Goal: Find specific page/section: Find specific page/section

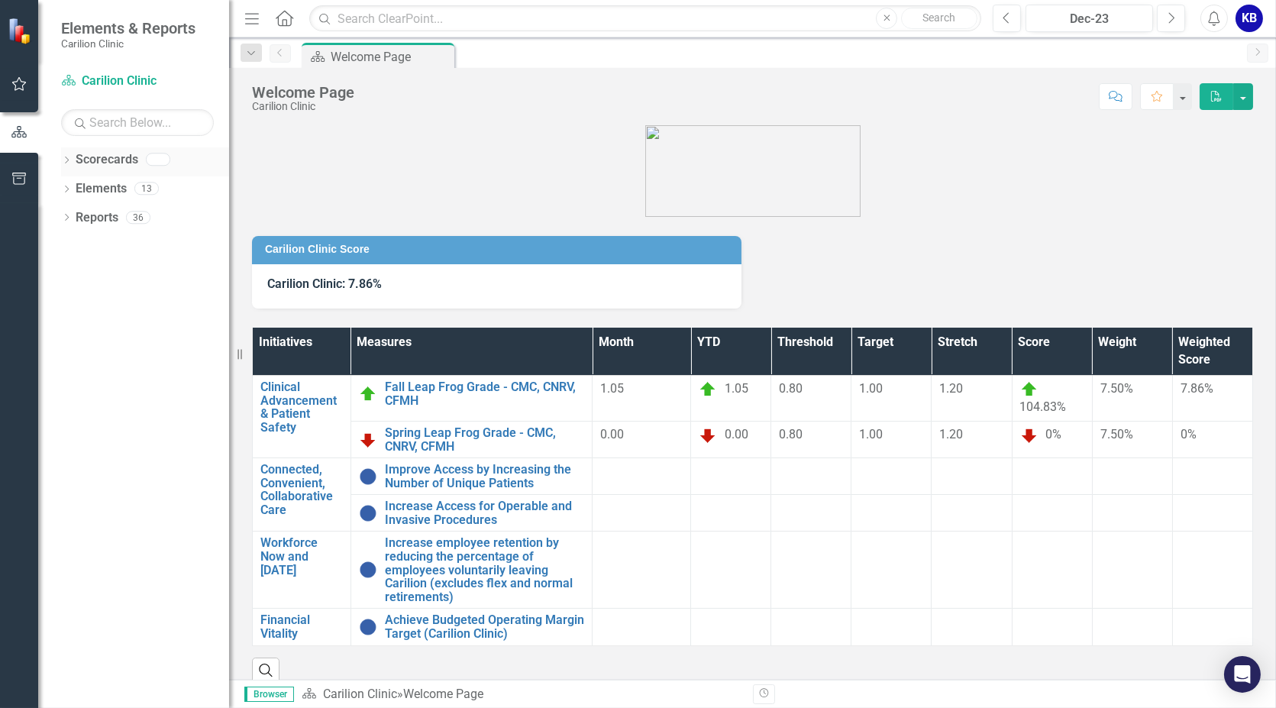
click at [70, 160] on icon "Dropdown" at bounding box center [66, 161] width 11 height 8
click at [92, 184] on link "Carilion Clinic" at bounding box center [156, 189] width 145 height 18
click at [121, 184] on link "Carilion Clinic" at bounding box center [156, 189] width 145 height 18
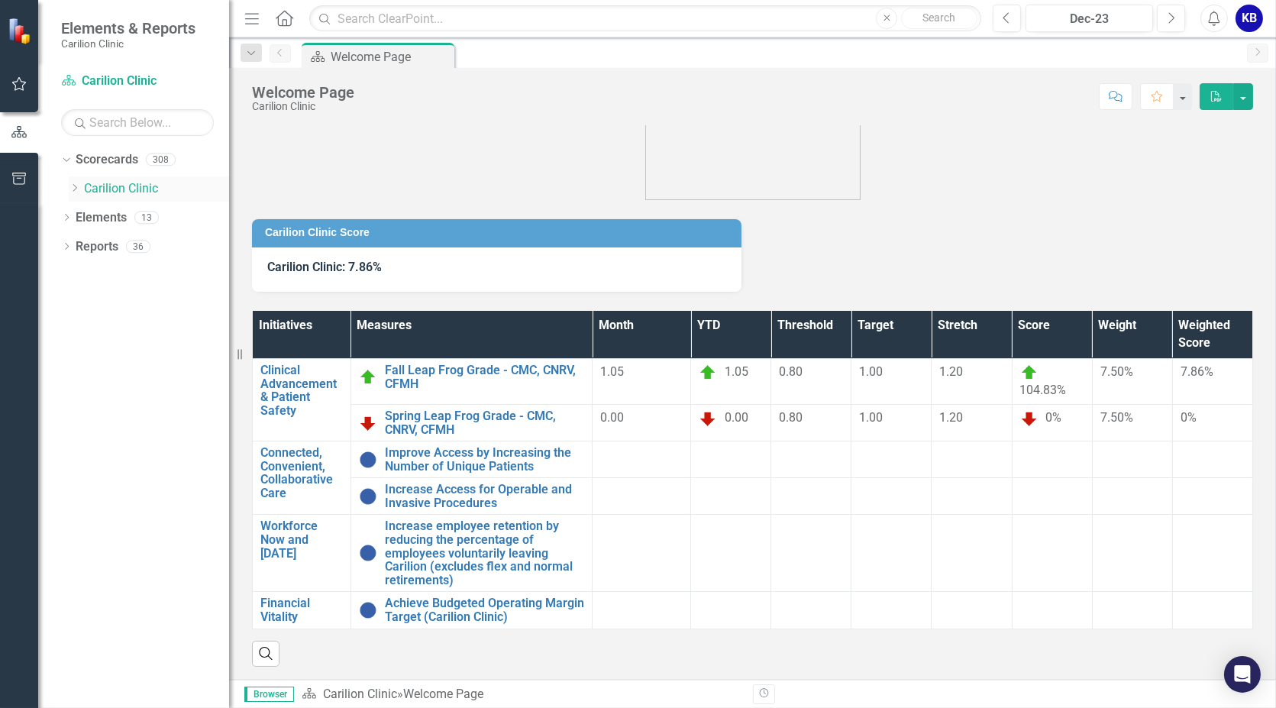
click at [74, 186] on icon "Dropdown" at bounding box center [74, 187] width 11 height 9
click at [125, 225] on link "Department of FCM" at bounding box center [164, 218] width 130 height 18
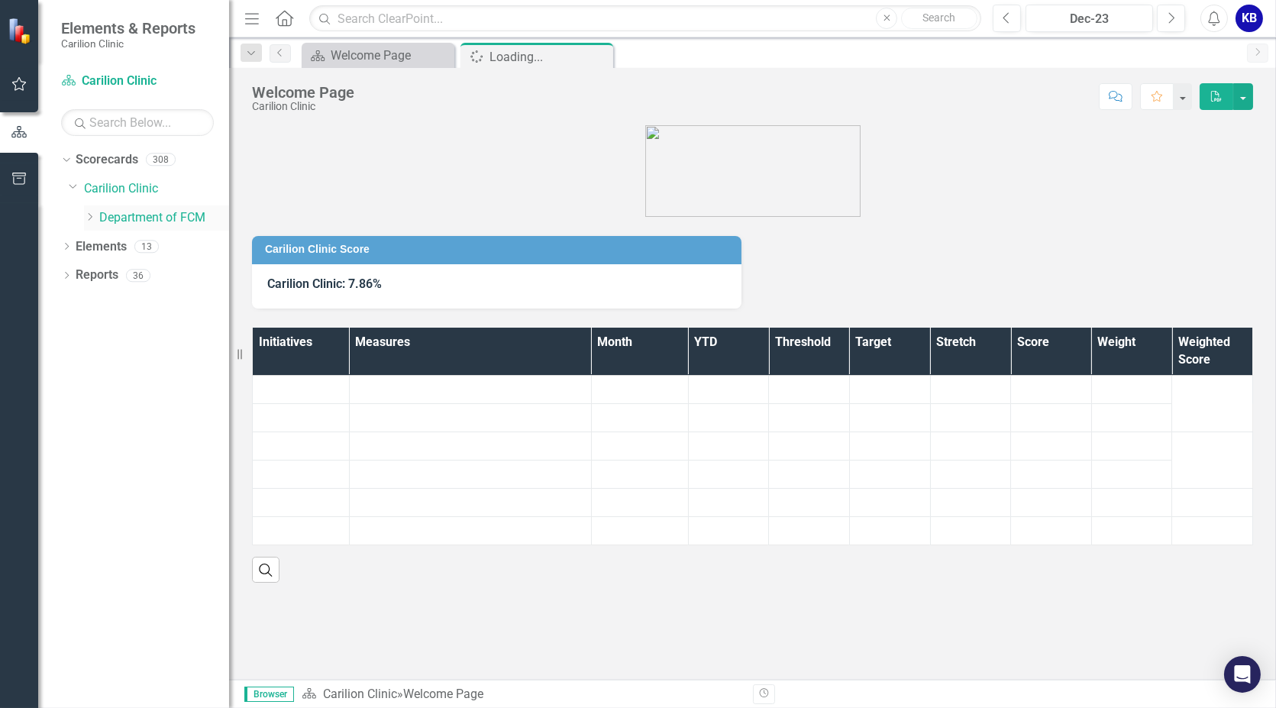
click at [131, 219] on link "Department of FCM" at bounding box center [164, 218] width 130 height 18
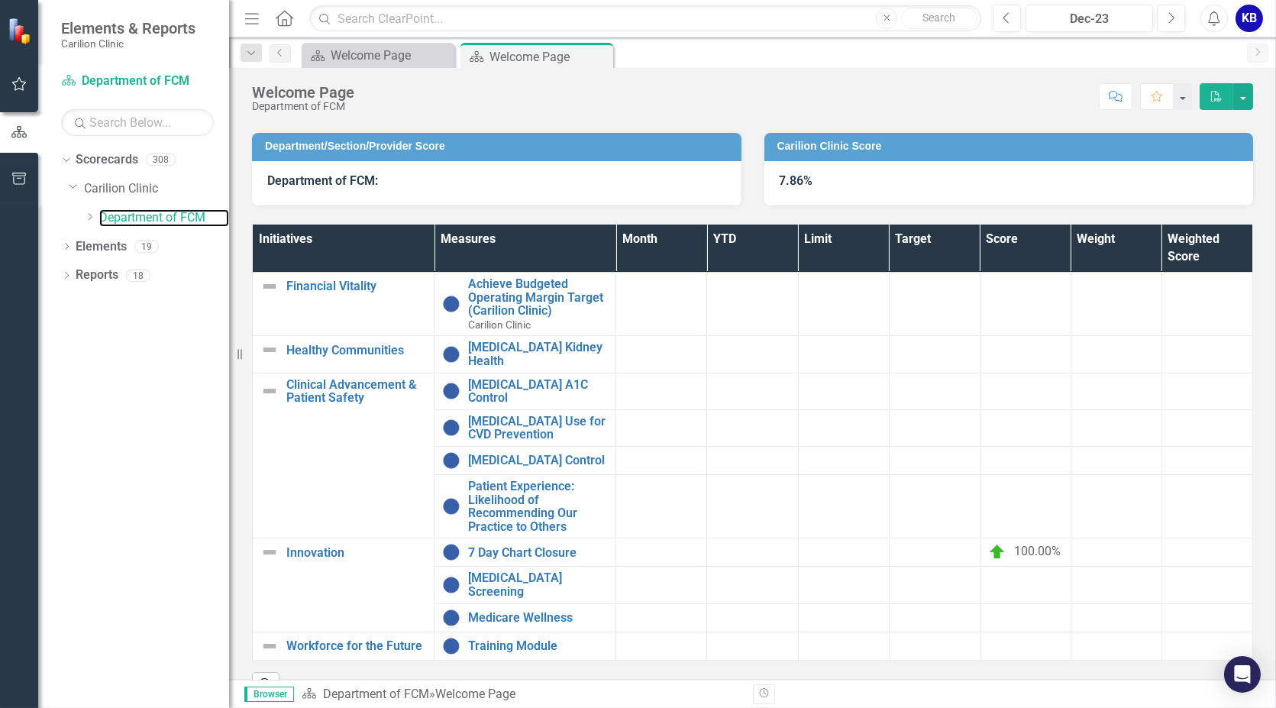
scroll to position [125, 0]
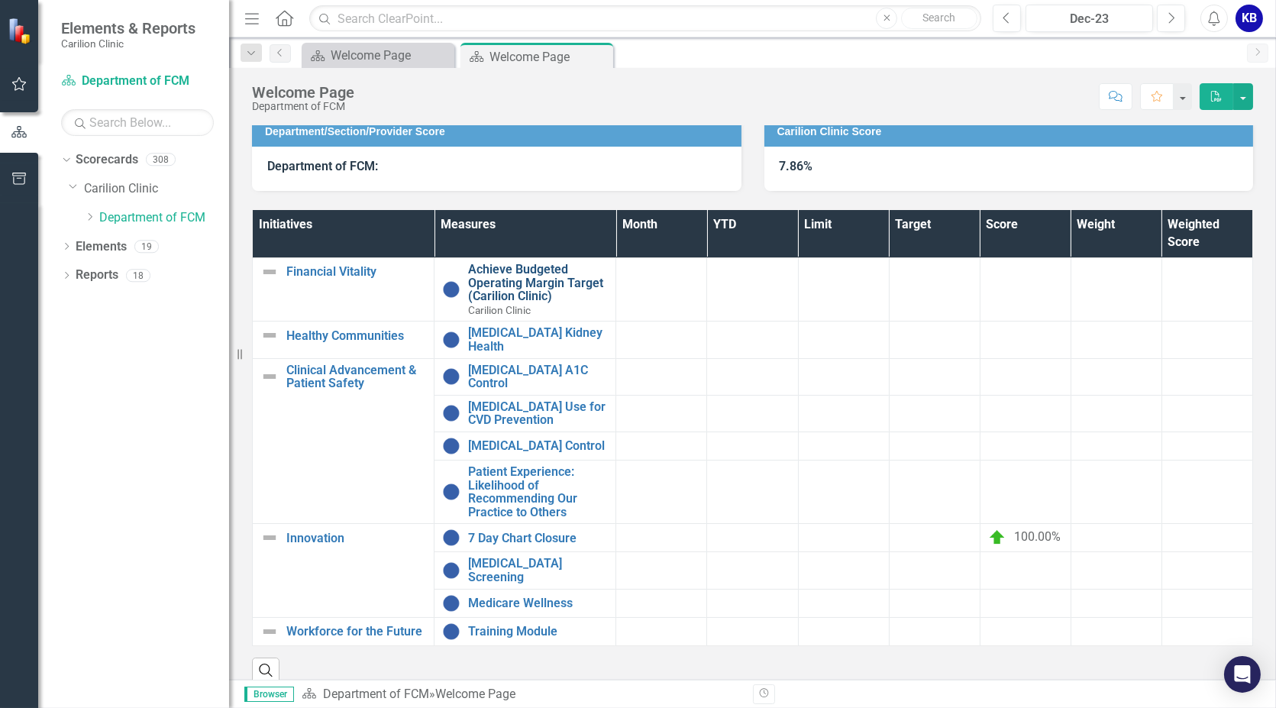
click at [513, 288] on link "Achieve Budgeted Operating Margin Target (Carilion Clinic)" at bounding box center [538, 283] width 140 height 40
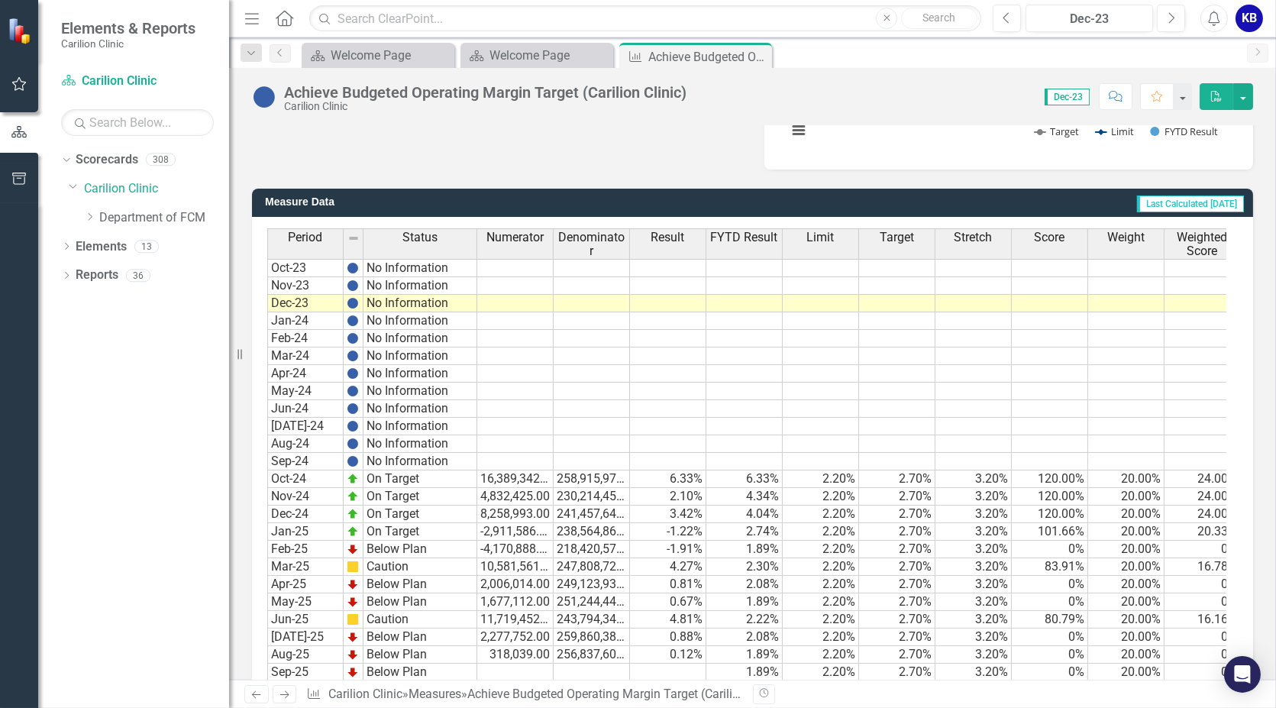
scroll to position [382, 0]
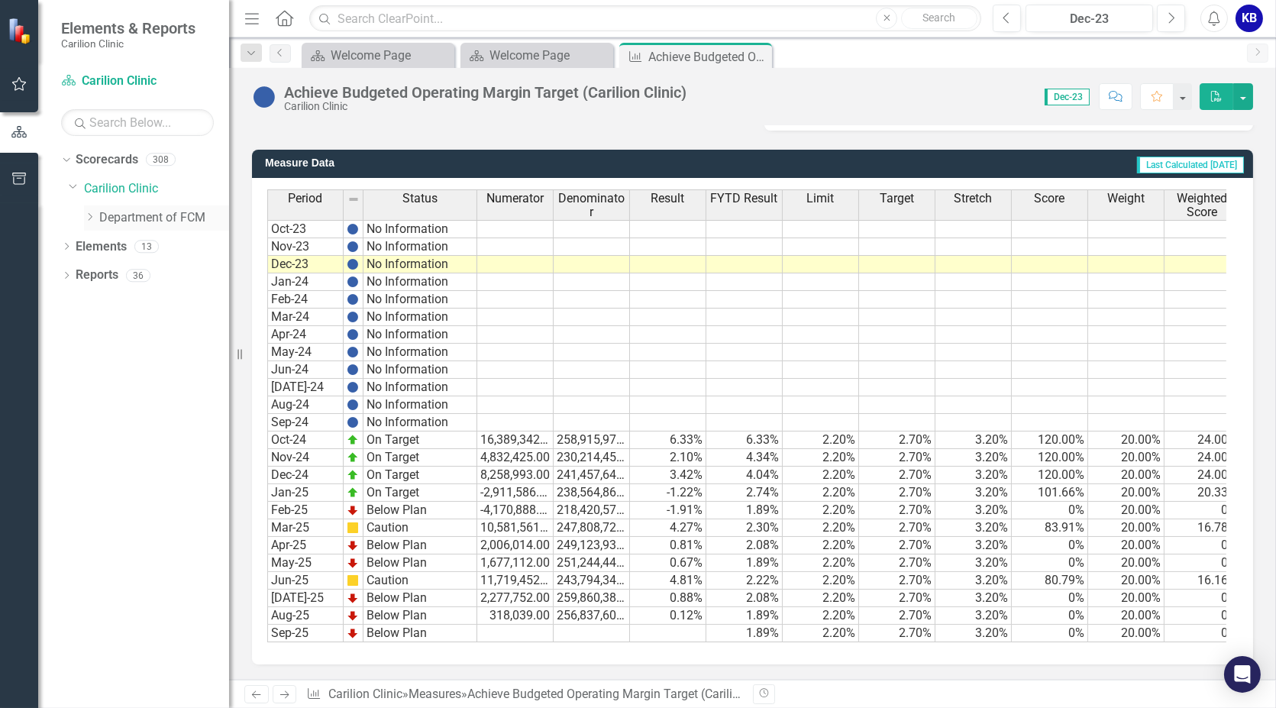
click at [107, 216] on link "Department of FCM" at bounding box center [164, 218] width 130 height 18
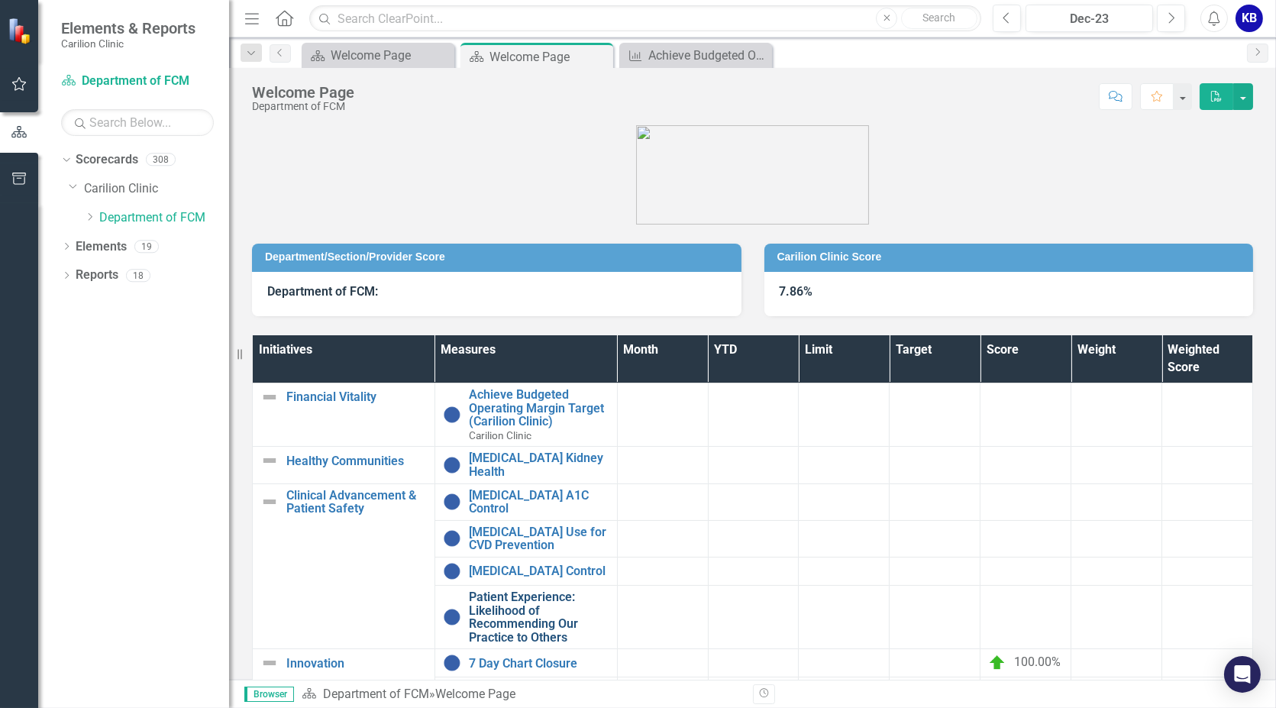
click at [513, 590] on link "Patient Experience: Likelihood of Recommending Our Practice to Others" at bounding box center [539, 616] width 140 height 53
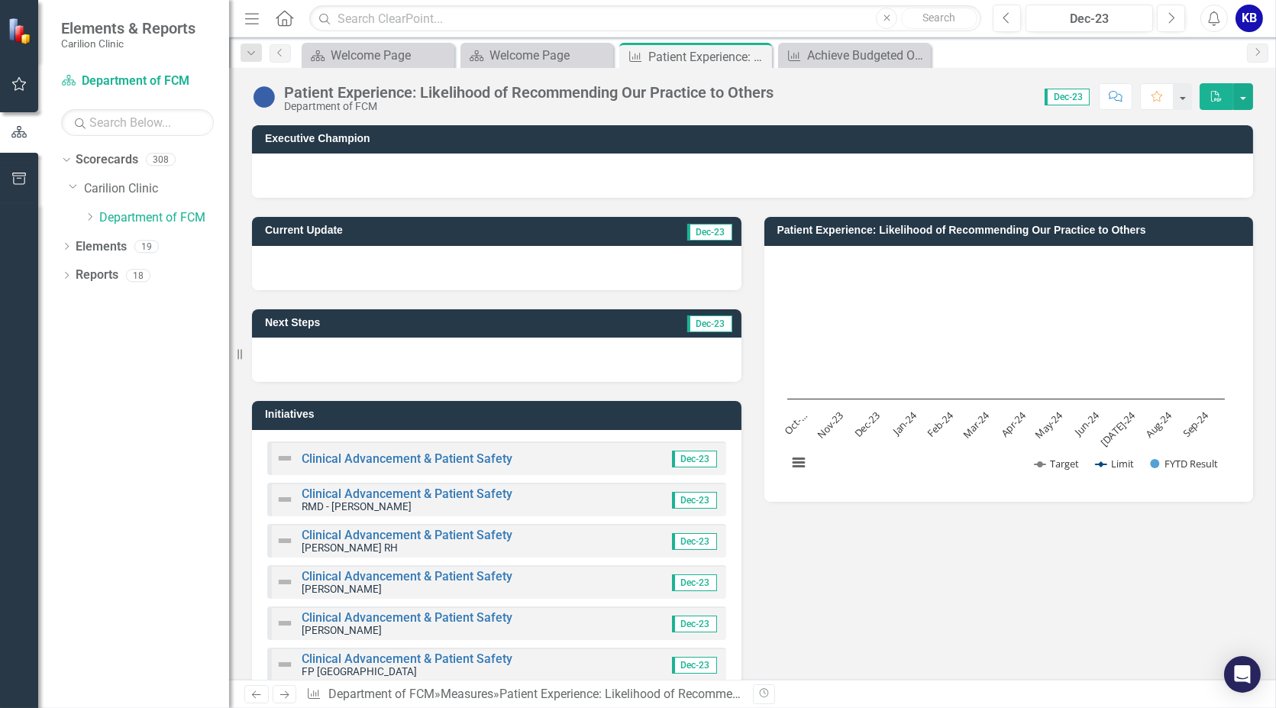
click at [1121, 97] on icon "Comment" at bounding box center [1116, 96] width 14 height 11
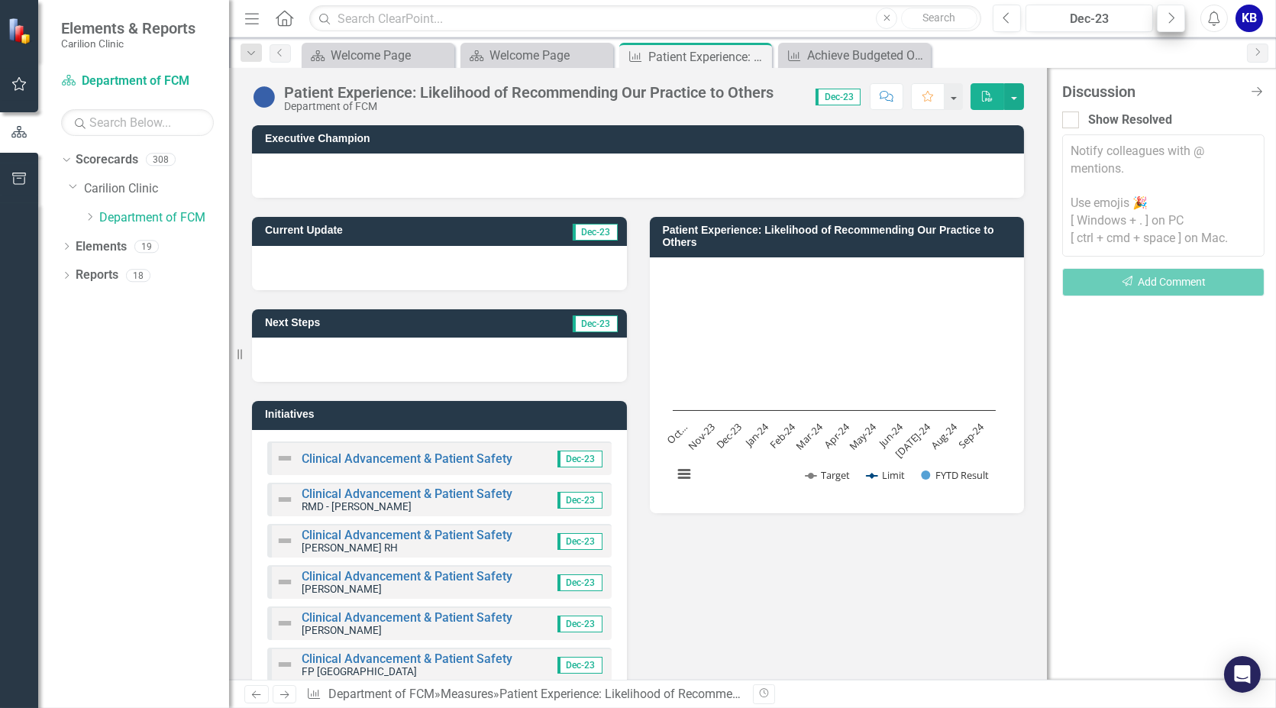
click at [1260, 91] on icon "Close Discussion Bar" at bounding box center [1256, 92] width 15 height 12
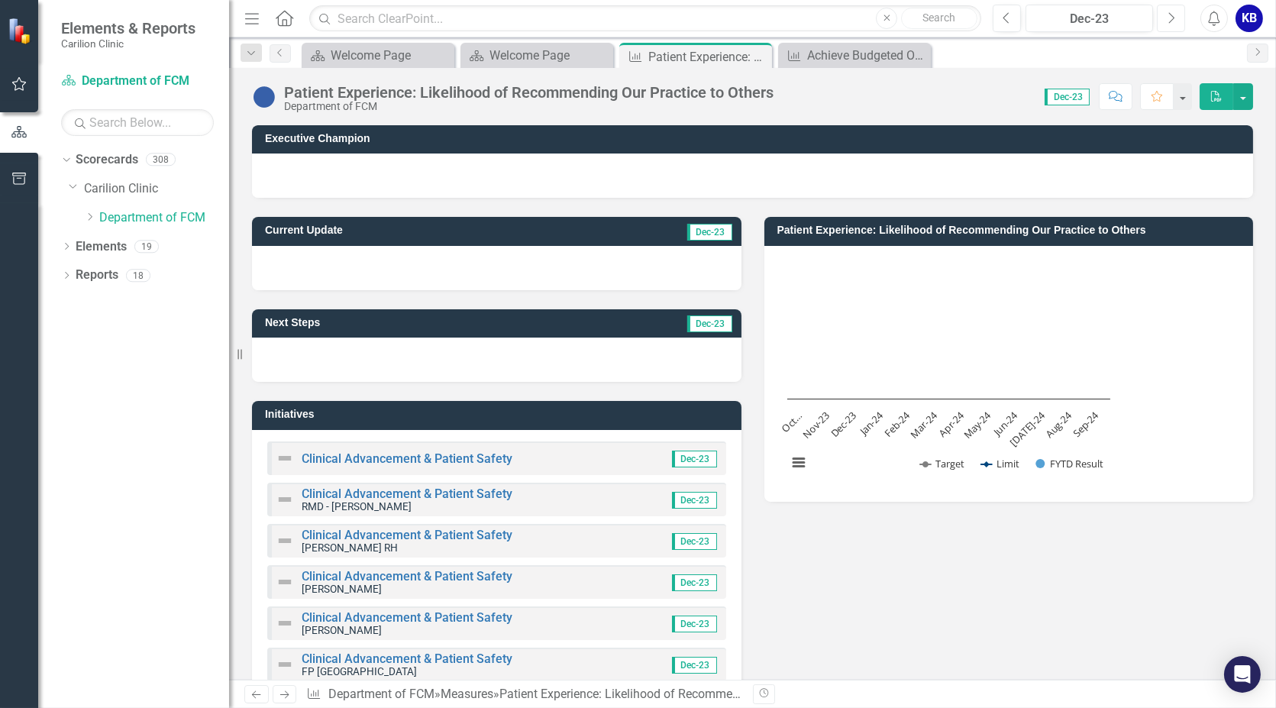
click at [1163, 22] on button "Next" at bounding box center [1171, 18] width 28 height 27
click at [1163, 21] on button "Next" at bounding box center [1171, 18] width 28 height 27
click at [1164, 20] on button "Next" at bounding box center [1171, 18] width 28 height 27
click at [1167, 16] on icon "Next" at bounding box center [1171, 18] width 8 height 14
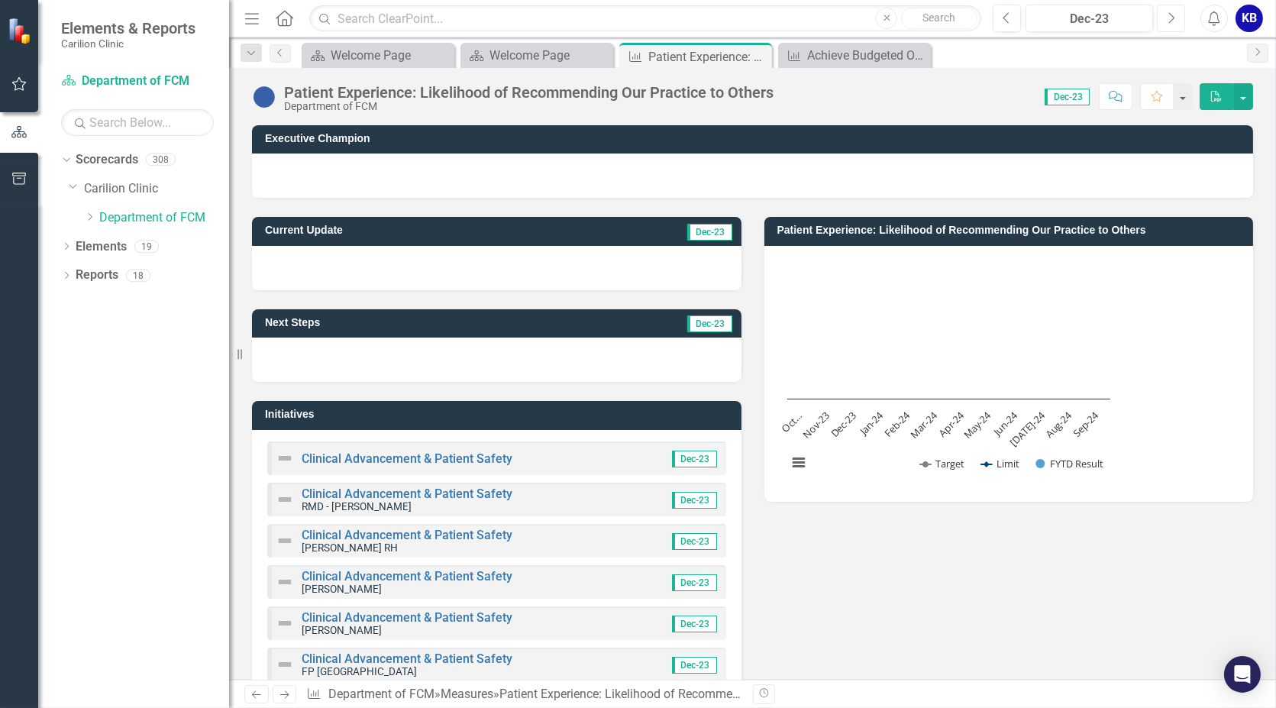
click at [1167, 16] on icon "Next" at bounding box center [1171, 18] width 8 height 14
click at [1166, 17] on button "Next" at bounding box center [1171, 18] width 28 height 27
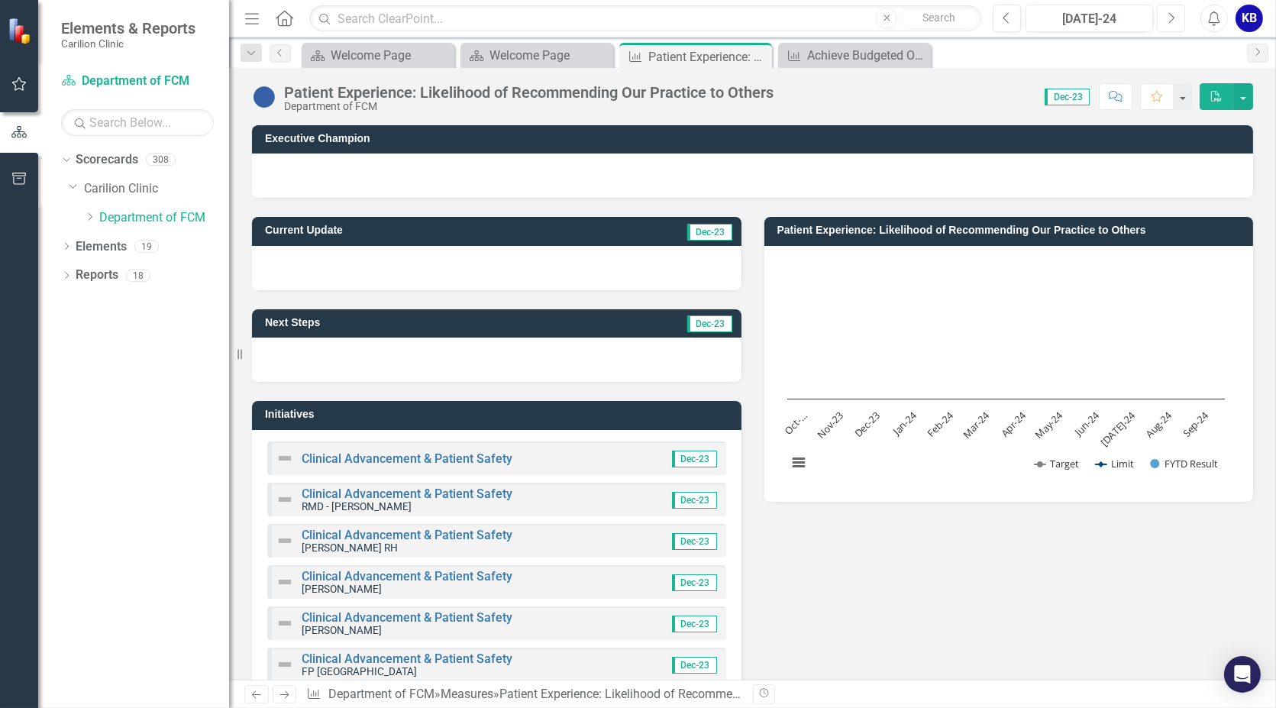
click at [1166, 17] on button "Next" at bounding box center [1171, 18] width 28 height 27
click at [1165, 18] on button "Next" at bounding box center [1171, 18] width 28 height 27
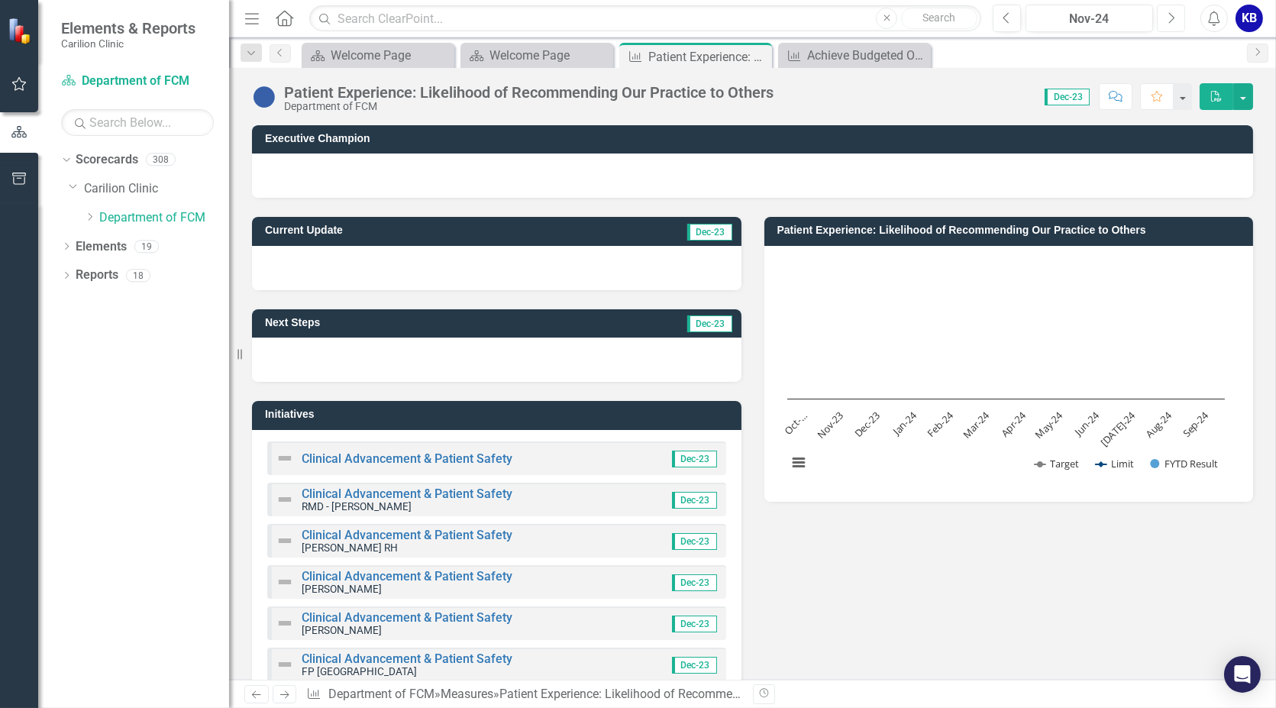
click at [1165, 18] on button "Next" at bounding box center [1171, 18] width 28 height 27
click at [1164, 17] on button "Next" at bounding box center [1171, 18] width 28 height 27
click at [1164, 16] on button "Next" at bounding box center [1171, 18] width 28 height 27
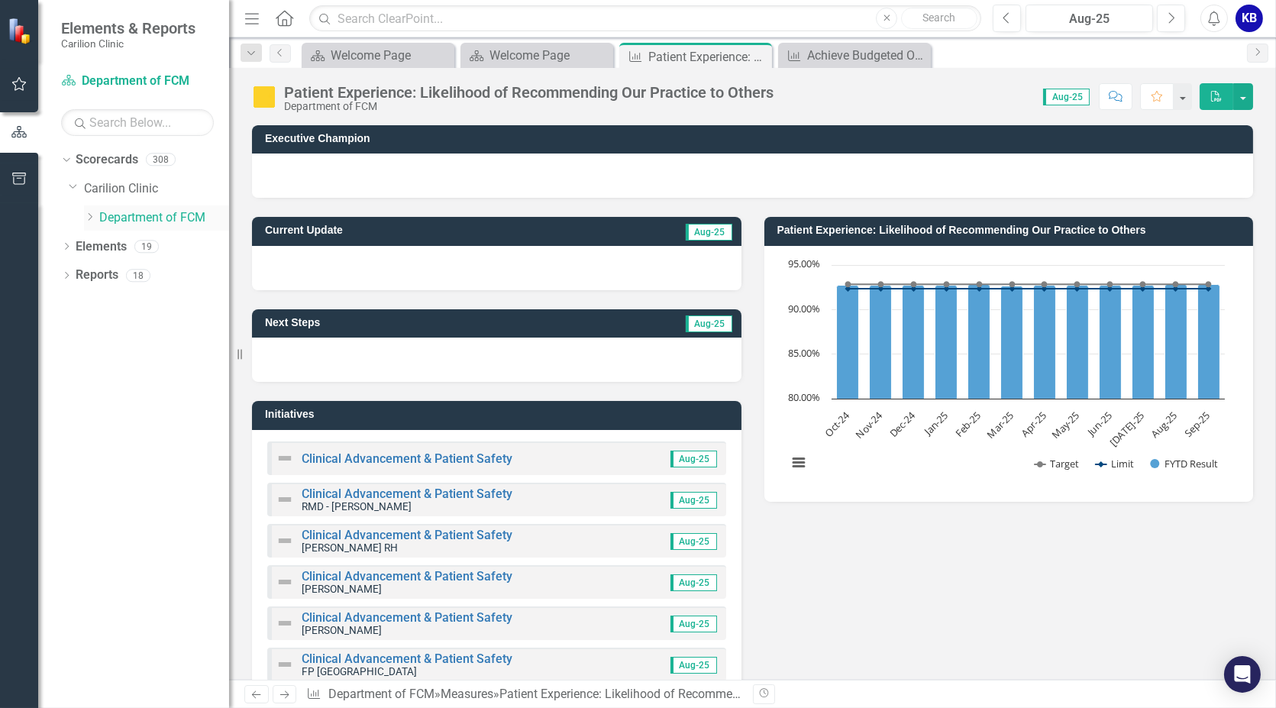
click at [121, 215] on link "Department of FCM" at bounding box center [164, 218] width 130 height 18
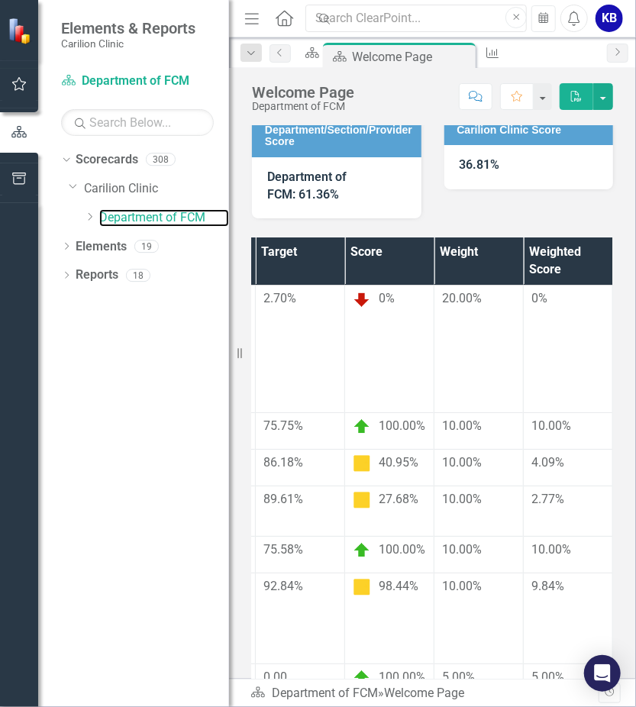
scroll to position [0, 632]
drag, startPoint x: 444, startPoint y: 673, endPoint x: 377, endPoint y: 673, distance: 66.4
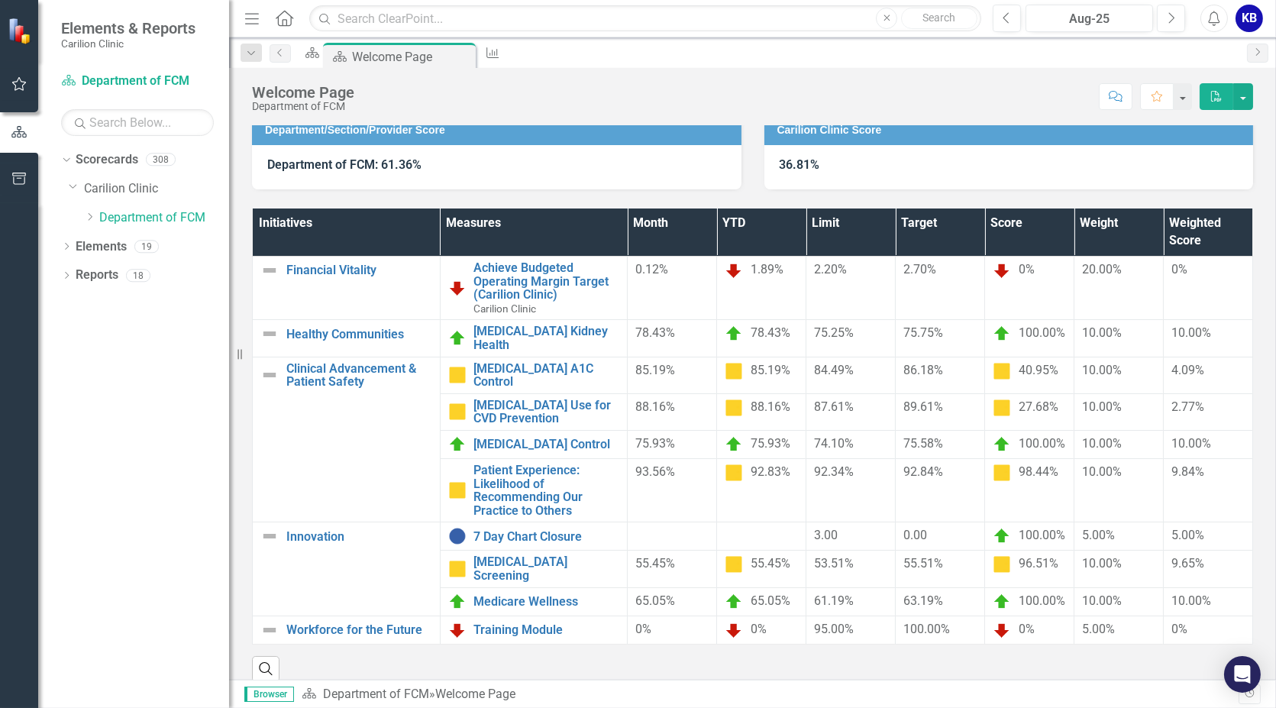
scroll to position [0, 0]
